Goal: Task Accomplishment & Management: Manage account settings

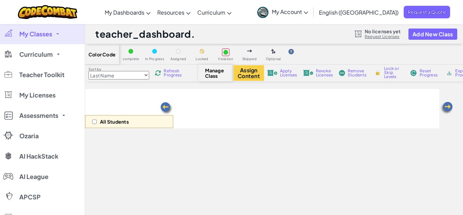
select select "560f1a9f22961295f9427742"
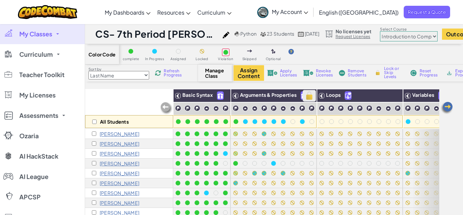
click at [309, 96] on img at bounding box center [310, 96] width 12 height 10
checkbox input "true"
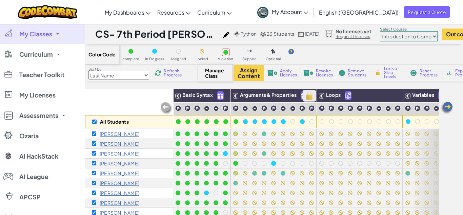
checkbox input "true"
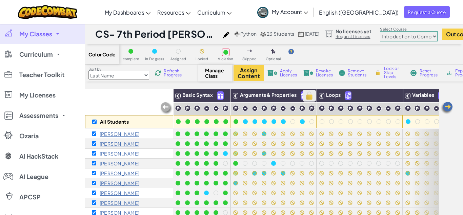
checkbox input "true"
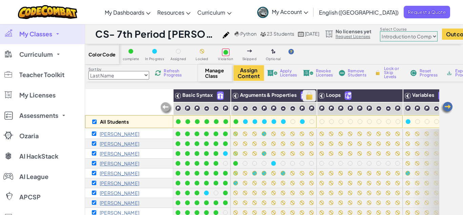
checkbox input "true"
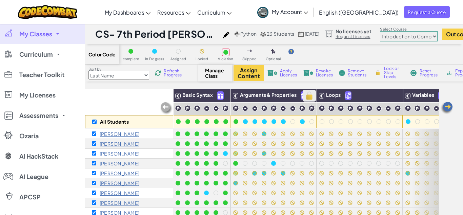
checkbox input "true"
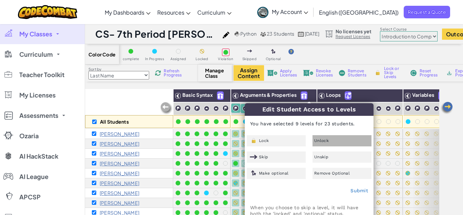
click at [319, 141] on span "Unlock" at bounding box center [322, 140] width 15 height 4
click at [358, 189] on link "Submit" at bounding box center [360, 190] width 18 height 5
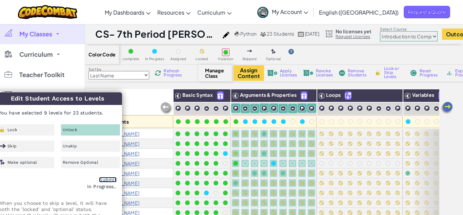
checkbox input "false"
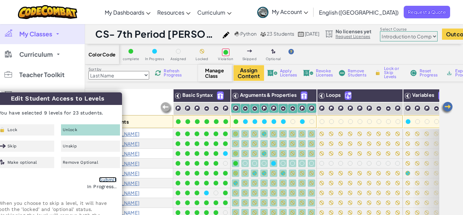
checkbox input "false"
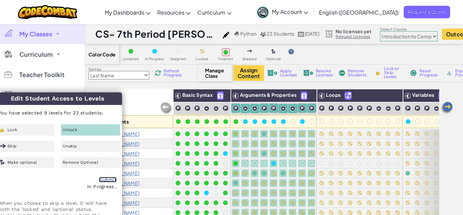
checkbox input "false"
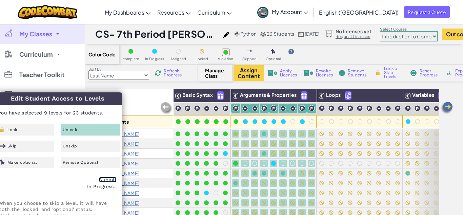
checkbox input "false"
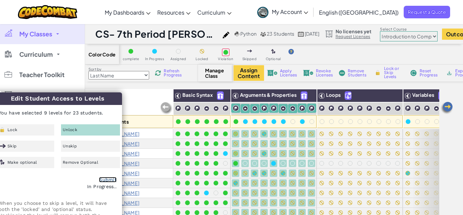
checkbox input "false"
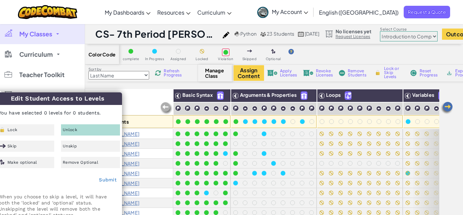
click at [269, 81] on div "Sort by Last Name first Name Progress (High to Low) Progress (Low to Hight) Ref…" at bounding box center [288, 72] width 407 height 17
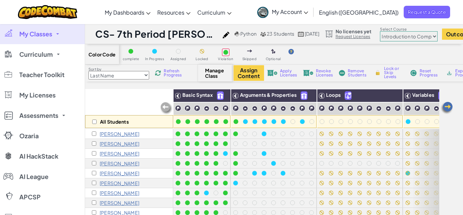
click at [126, 34] on h1 "CS- 7th Period [PERSON_NAME] (Fall 25)" at bounding box center [157, 33] width 124 height 13
click at [45, 38] on link "My Classes" at bounding box center [42, 34] width 85 height 20
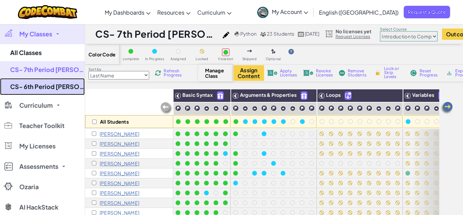
click at [53, 86] on link "CS- 6th Period [PERSON_NAME] (Fall 25)" at bounding box center [42, 86] width 85 height 17
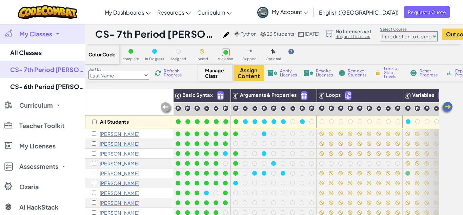
select select "560f1a9f22961295f9427742"
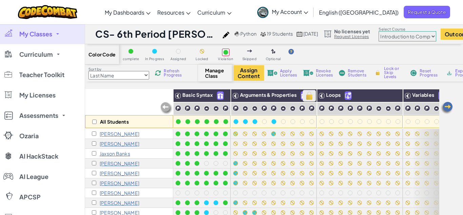
click at [307, 94] on img at bounding box center [310, 96] width 12 height 10
checkbox input "true"
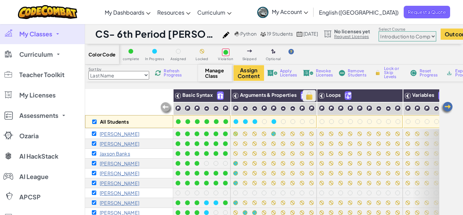
checkbox input "true"
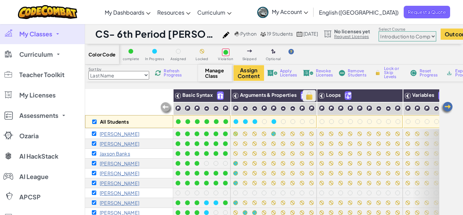
checkbox input "true"
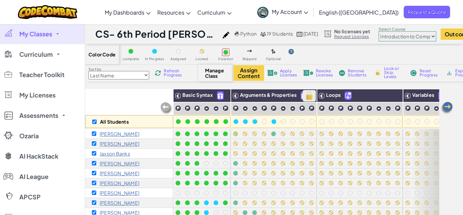
checkbox input "true"
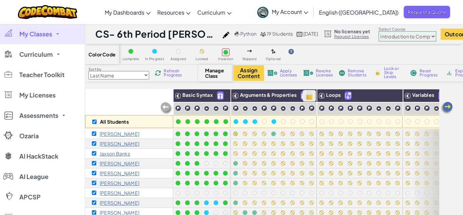
checkbox input "true"
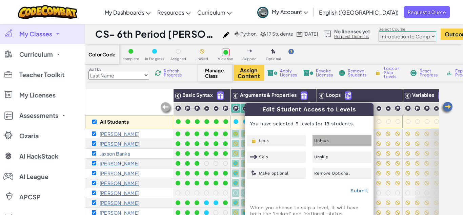
click at [316, 142] on span "Unlock" at bounding box center [322, 140] width 15 height 4
click at [362, 192] on link "Submit" at bounding box center [360, 190] width 18 height 5
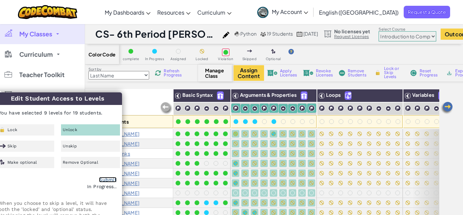
checkbox input "false"
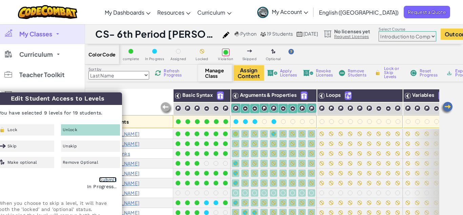
checkbox input "false"
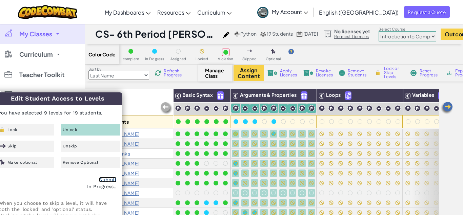
checkbox input "false"
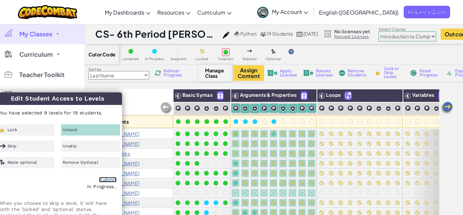
checkbox input "false"
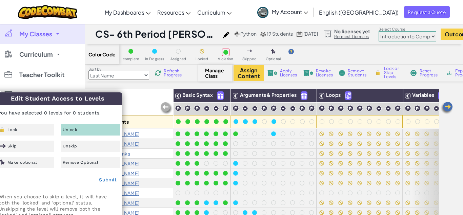
click at [278, 85] on div "Color Code complete In Progress Assigned Locked Violation Skipped Optional Sort…" at bounding box center [274, 165] width 378 height 242
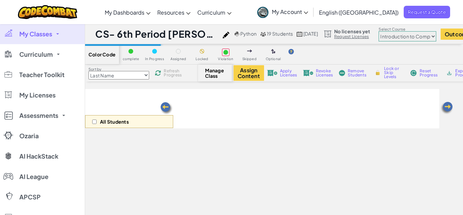
select select "560f1a9f22961295f9427742"
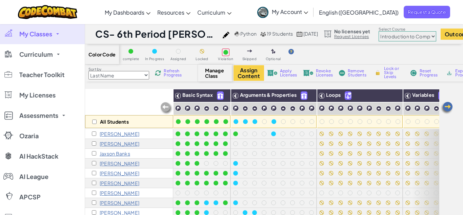
select select "560f1a9f22961295f9427742"
click at [30, 39] on link "My Classes" at bounding box center [42, 34] width 85 height 20
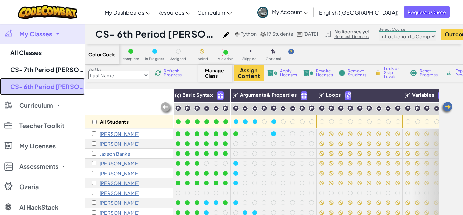
click at [55, 89] on link "CS- 6th Period [PERSON_NAME] (Fall 25)" at bounding box center [42, 86] width 85 height 17
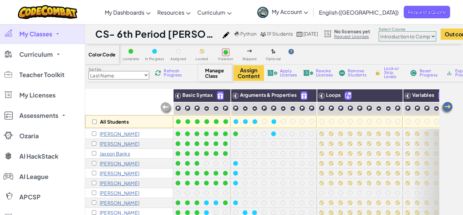
click at [41, 42] on link "My Classes" at bounding box center [42, 34] width 85 height 20
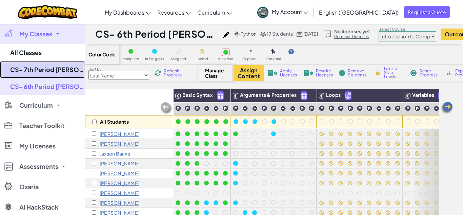
click at [47, 76] on link "CS- 7th Period [PERSON_NAME] (Fall 25)" at bounding box center [42, 69] width 85 height 17
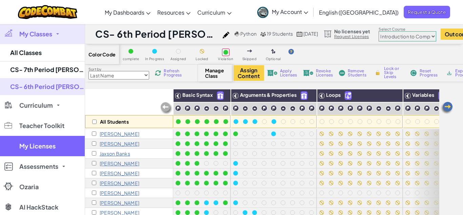
select select "560f1a9f22961295f9427742"
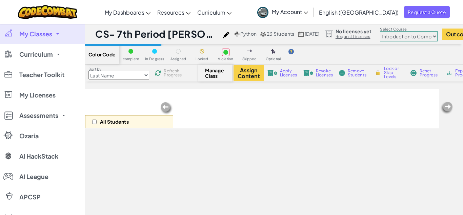
click at [41, 29] on link "My Classes" at bounding box center [42, 34] width 85 height 20
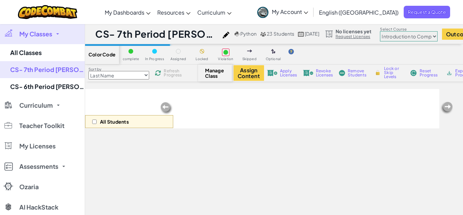
click at [51, 32] on span "My Classes" at bounding box center [35, 34] width 33 height 6
click at [12, 41] on link "My Classes" at bounding box center [42, 34] width 85 height 20
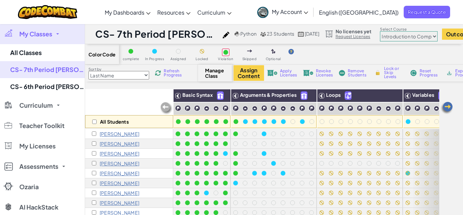
click at [40, 32] on span "My Classes" at bounding box center [35, 34] width 33 height 6
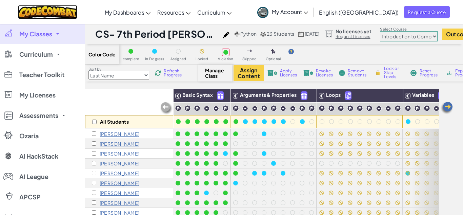
click at [54, 14] on img at bounding box center [47, 12] width 59 height 14
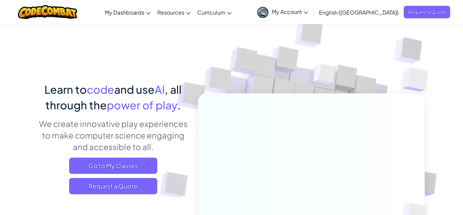
click at [308, 14] on span "My Account" at bounding box center [290, 11] width 36 height 7
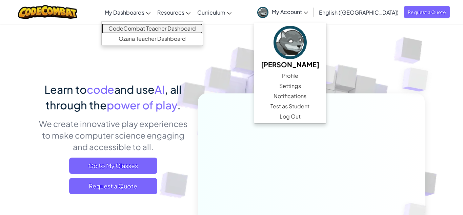
click at [151, 27] on link "CodeCombat Teacher Dashboard" at bounding box center [152, 28] width 101 height 10
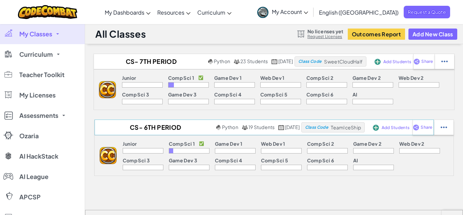
click at [398, 64] on span "Add Students" at bounding box center [398, 62] width 28 height 4
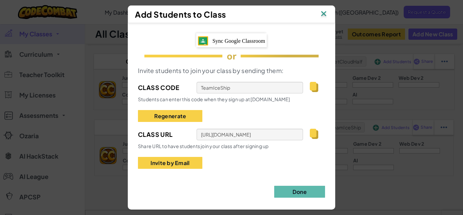
click at [240, 36] on div "Sync Google Classroom" at bounding box center [231, 40] width 71 height 14
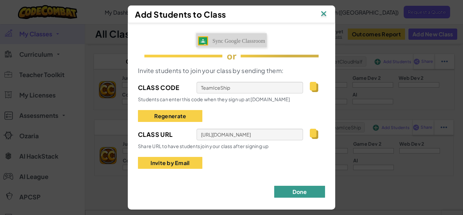
click at [276, 190] on button "Done" at bounding box center [299, 192] width 51 height 12
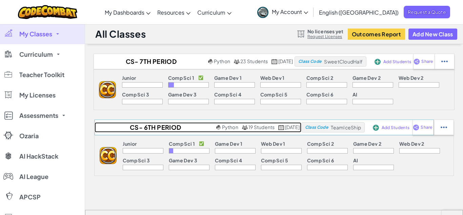
click at [140, 129] on h2 "CS- 6th Period [PERSON_NAME] (Fall 25)" at bounding box center [155, 127] width 120 height 10
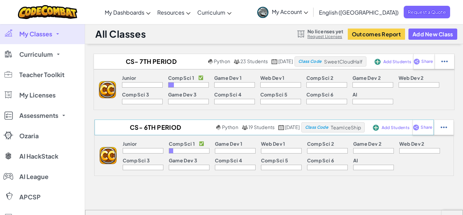
select select "560f1a9f22961295f9427742"
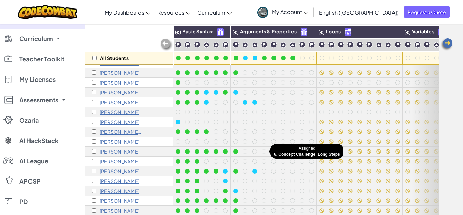
scroll to position [64, 0]
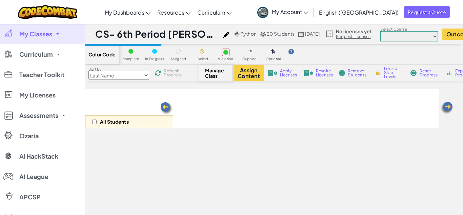
scroll to position [64, 0]
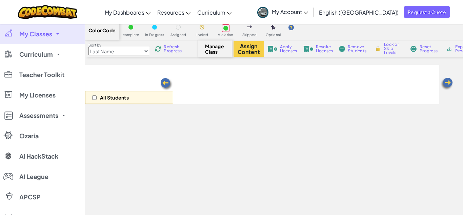
select select "560f1a9f22961295f9427742"
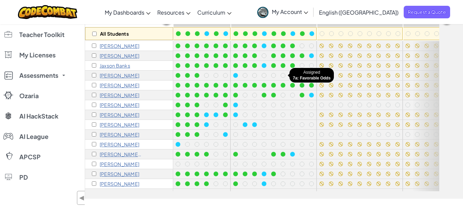
scroll to position [90, 0]
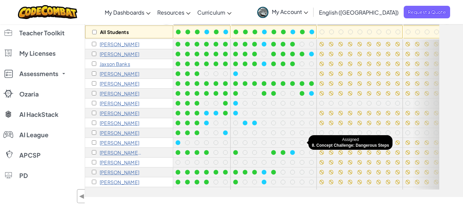
click at [299, 143] on div at bounding box center [302, 142] width 7 height 7
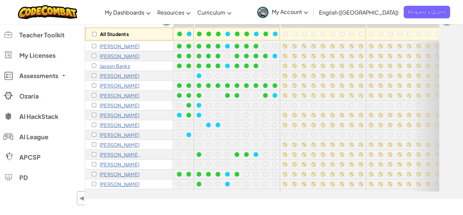
scroll to position [0, 37]
